Goal: Task Accomplishment & Management: Complete application form

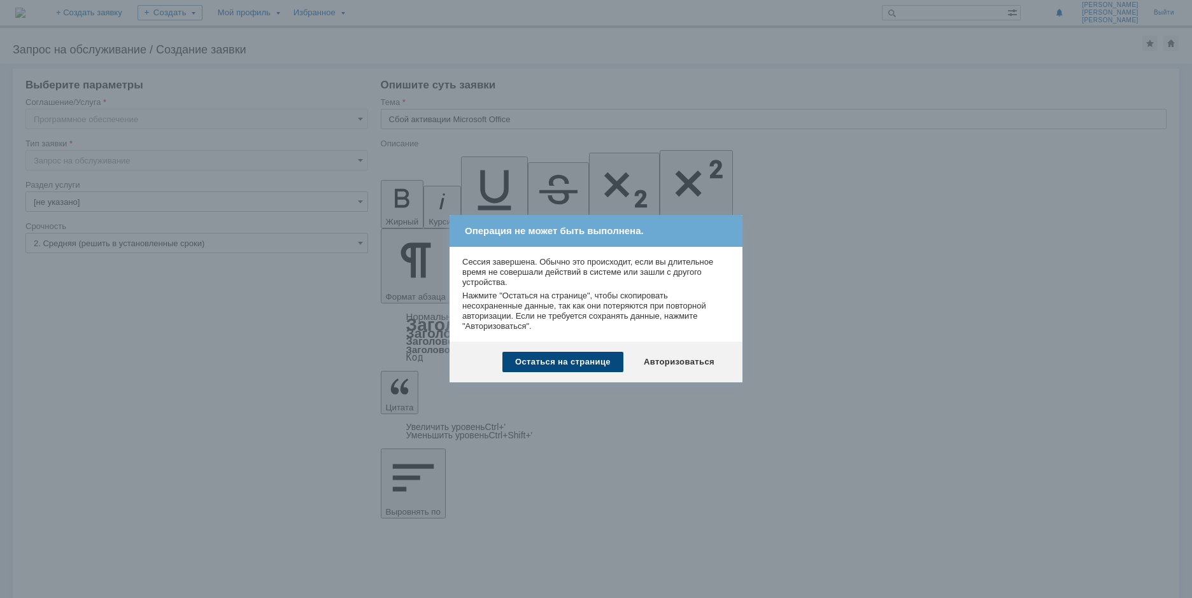
click at [593, 364] on div "Остаться на странице" at bounding box center [562, 362] width 121 height 20
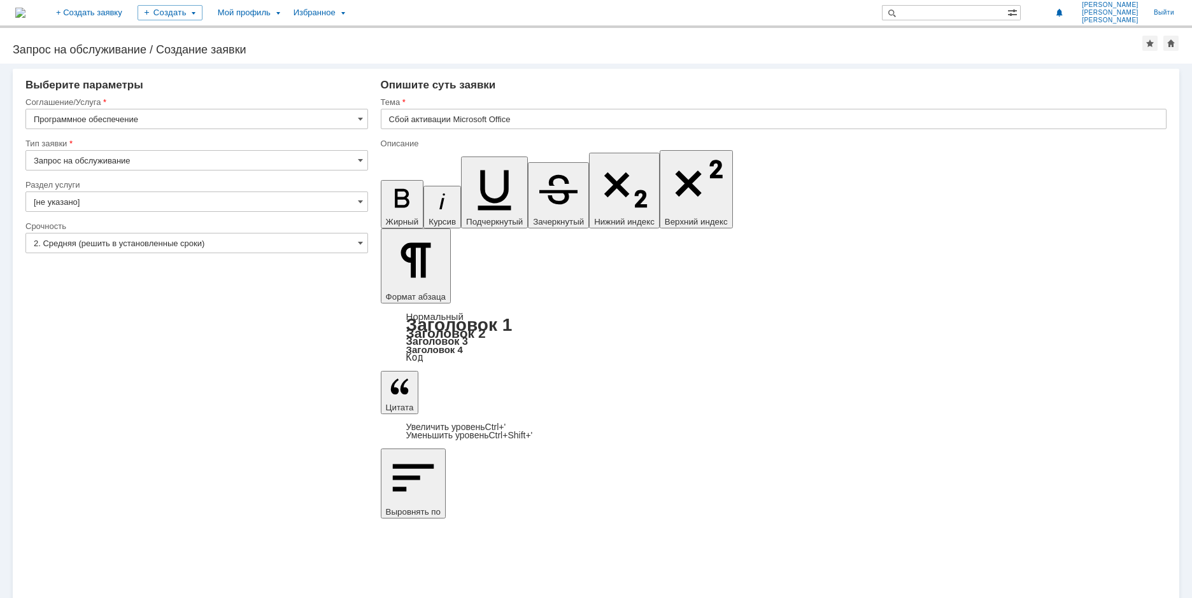
drag, startPoint x: 833, startPoint y: 4480, endPoint x: 591, endPoint y: 4570, distance: 258.9
copy body "Добрый день! Word и Excel на рабочем компьютере не открываются на редактировани…"
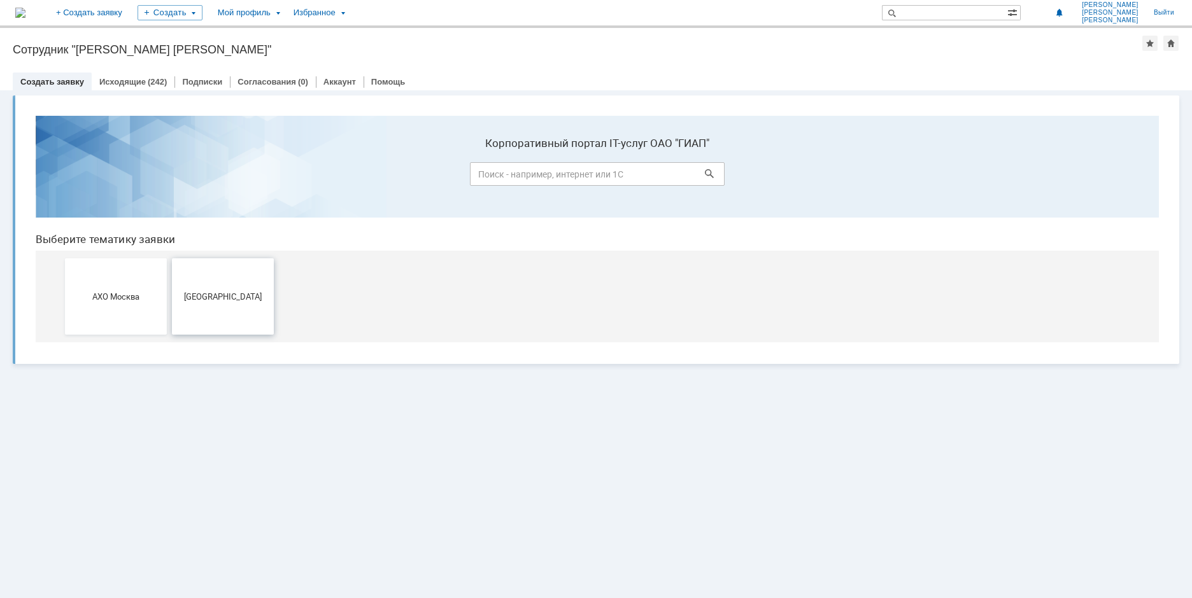
click at [225, 272] on button "Москва" at bounding box center [223, 296] width 102 height 76
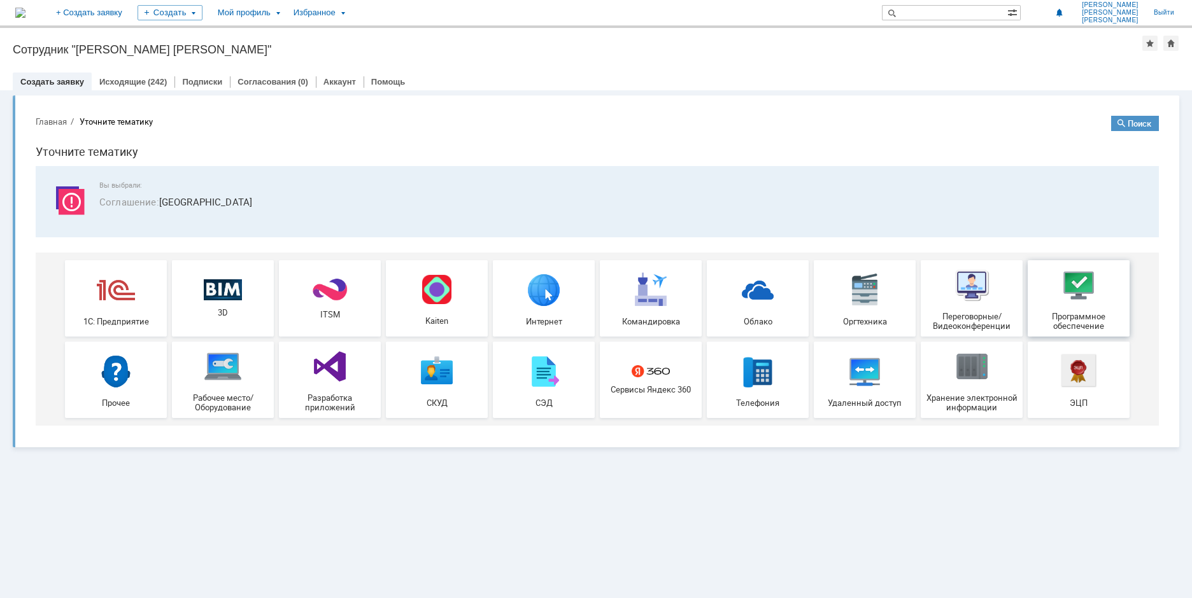
click at [1101, 280] on div "Программное обеспечение" at bounding box center [1078, 298] width 94 height 65
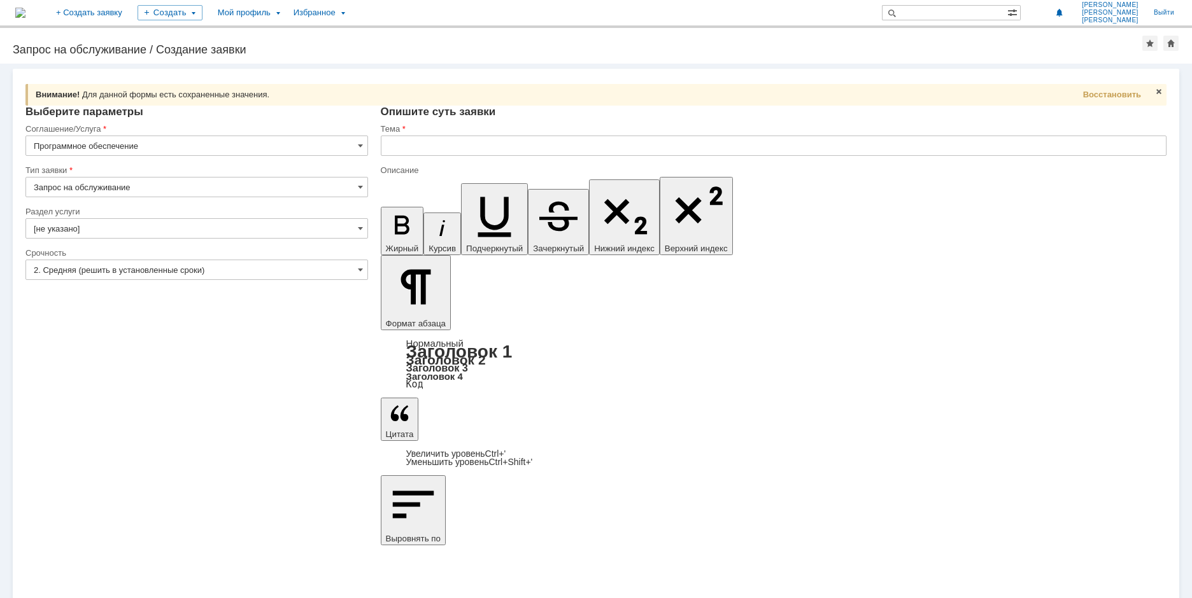
click at [401, 141] on input "text" at bounding box center [774, 146] width 786 height 20
paste input "Сбой активации Microsoft Office"
type input "Сбой активации Microsoft Office"
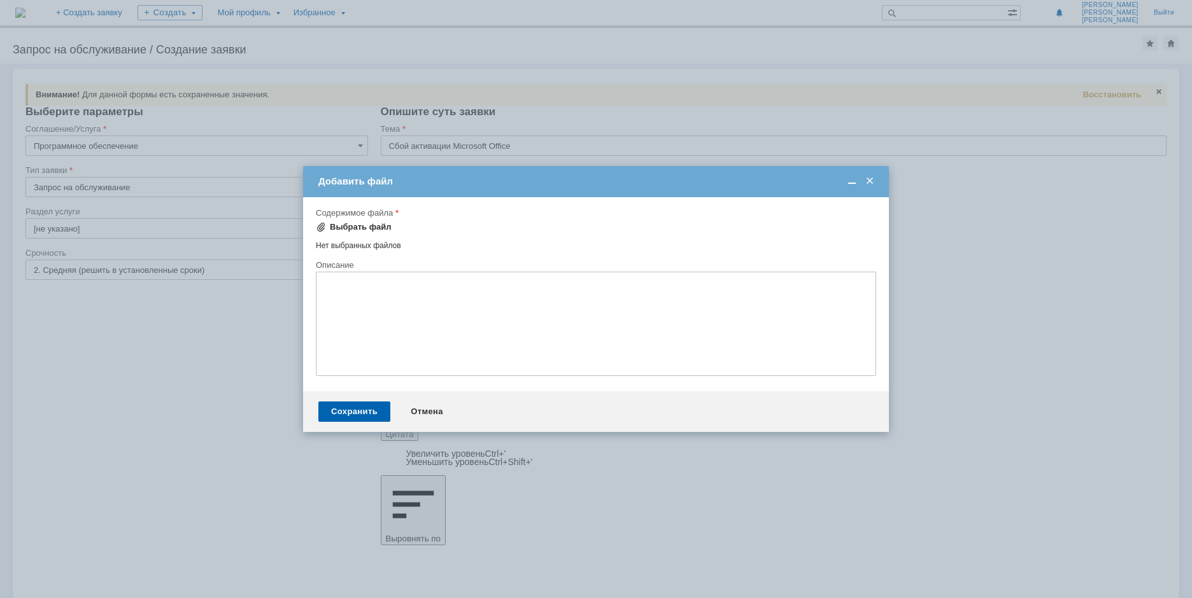
click at [351, 223] on div "Выбрать файл" at bounding box center [361, 227] width 62 height 10
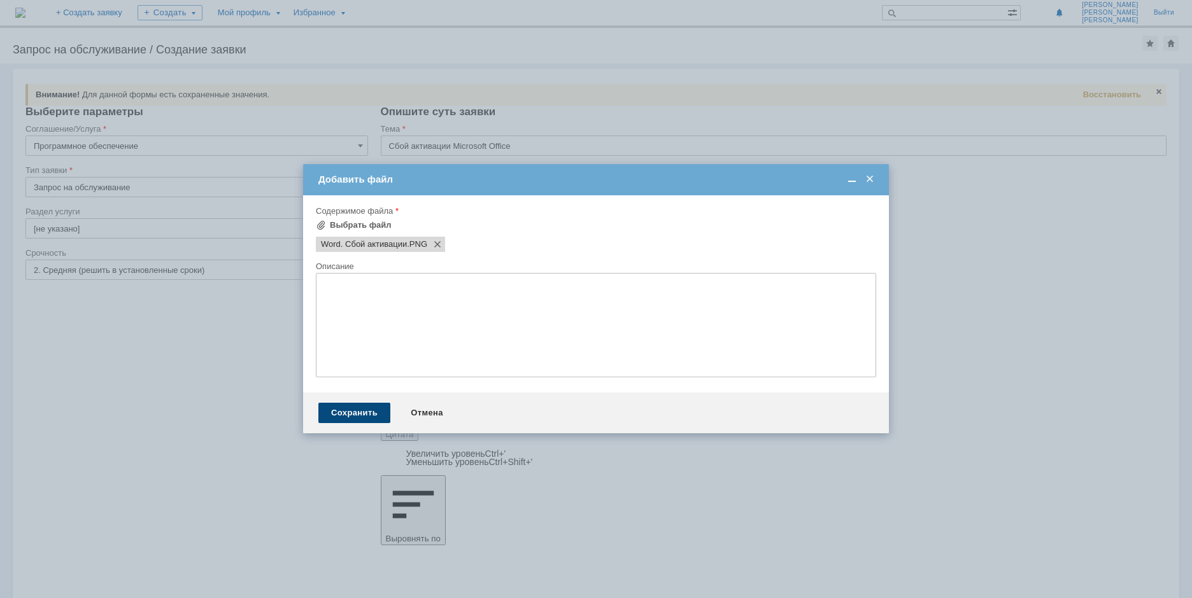
click at [363, 410] on div "Сохранить" at bounding box center [354, 413] width 72 height 20
